Goal: Navigation & Orientation: Understand site structure

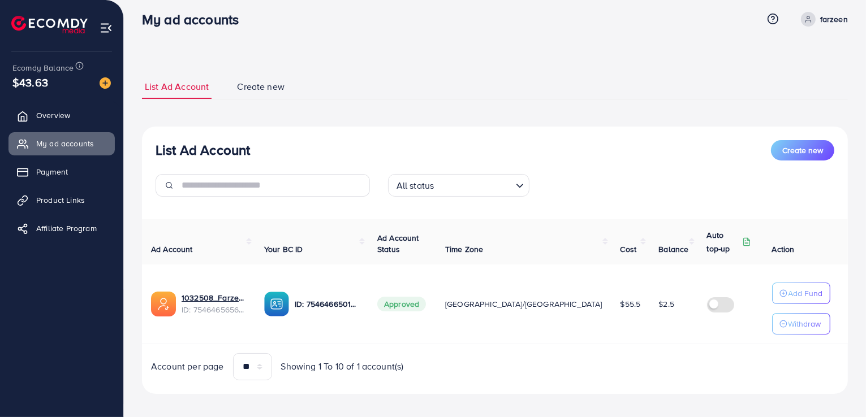
scroll to position [16, 0]
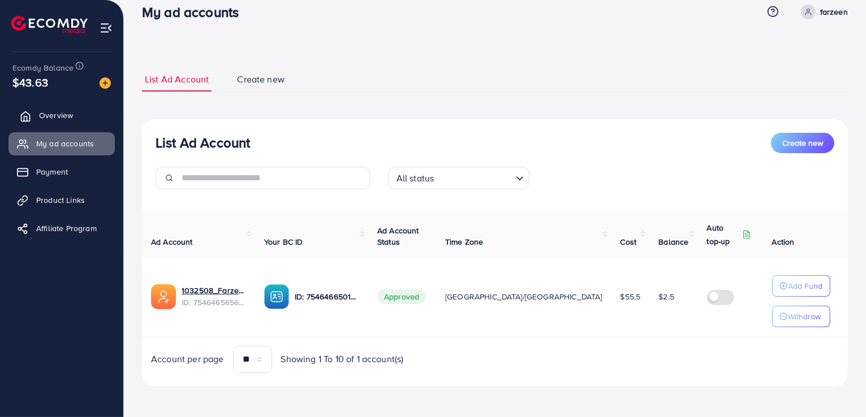
click at [52, 111] on span "Overview" at bounding box center [56, 115] width 34 height 11
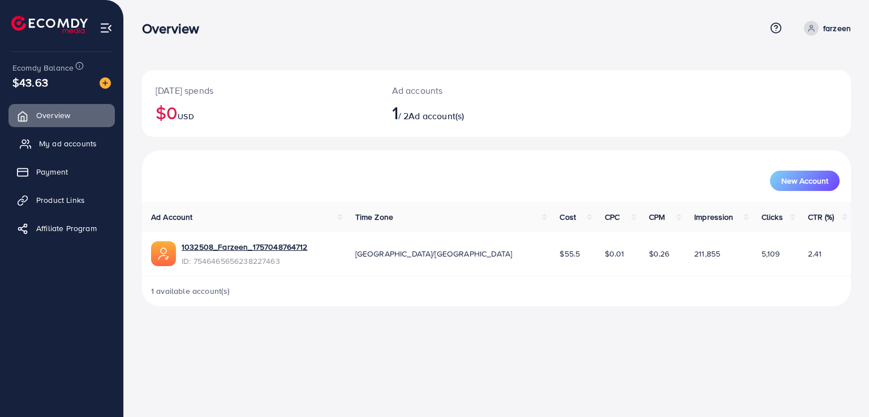
click at [55, 152] on link "My ad accounts" at bounding box center [61, 143] width 106 height 23
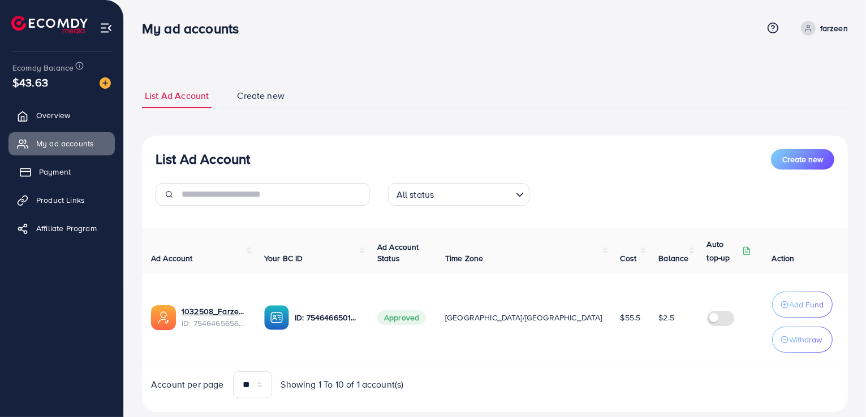
click at [56, 176] on span "Payment" at bounding box center [55, 171] width 32 height 11
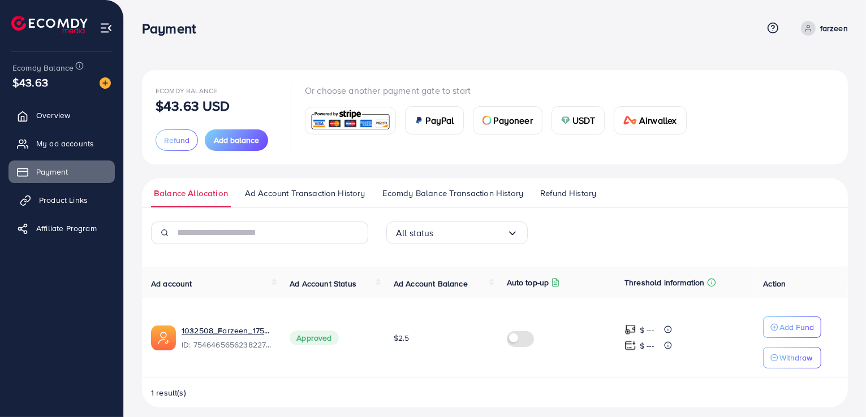
click at [53, 205] on span "Product Links" at bounding box center [63, 200] width 49 height 11
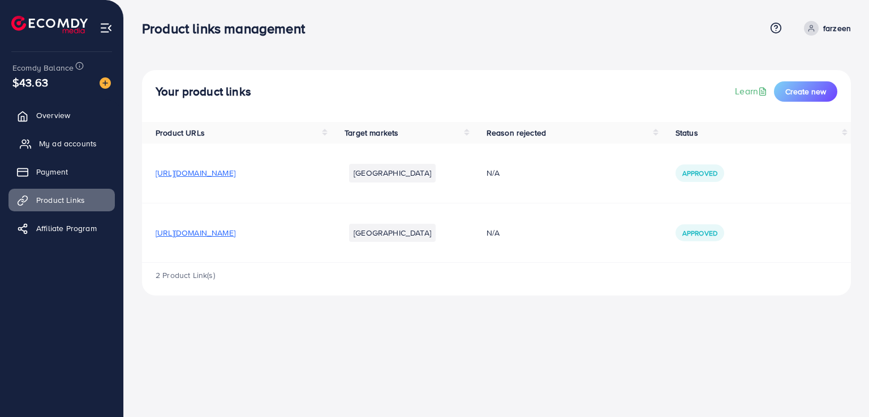
click at [57, 144] on span "My ad accounts" at bounding box center [68, 143] width 58 height 11
